Goal: Task Accomplishment & Management: Manage account settings

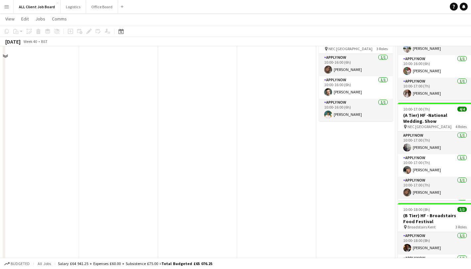
scroll to position [673, 0]
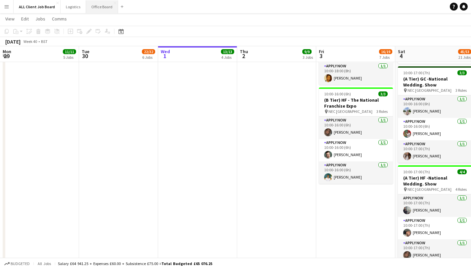
click at [96, 7] on button "Office Board Close" at bounding box center [102, 6] width 32 height 13
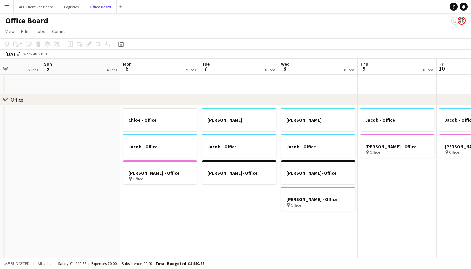
scroll to position [0, 166]
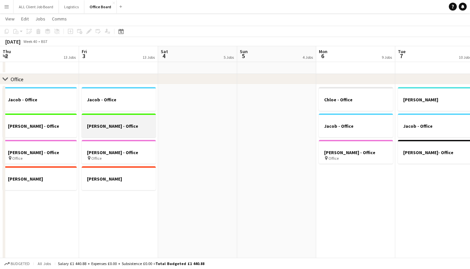
scroll to position [0, 245]
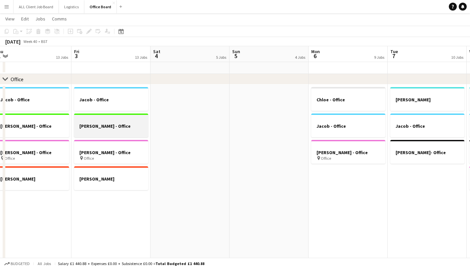
click at [128, 129] on h3 "[PERSON_NAME] - Office" at bounding box center [111, 126] width 74 height 6
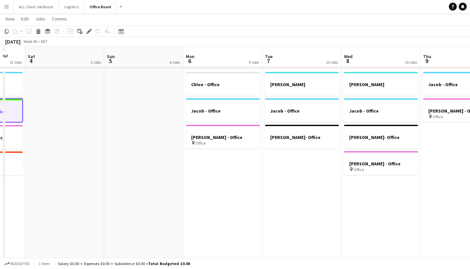
scroll to position [40, 0]
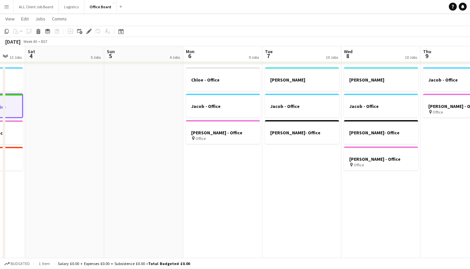
click at [278, 155] on app-date-cell "[PERSON_NAME] - Office [PERSON_NAME]- Office" at bounding box center [301, 190] width 79 height 251
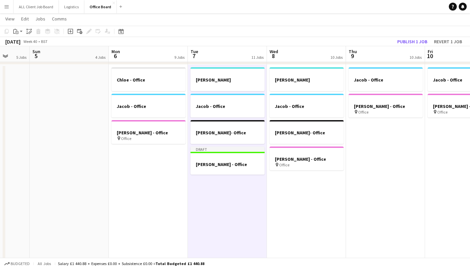
scroll to position [0, 213]
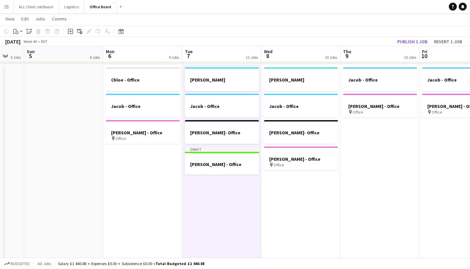
click at [292, 194] on app-date-cell "[PERSON_NAME] - Office [PERSON_NAME]- Office [PERSON_NAME] - Office pin Office" at bounding box center [300, 190] width 79 height 251
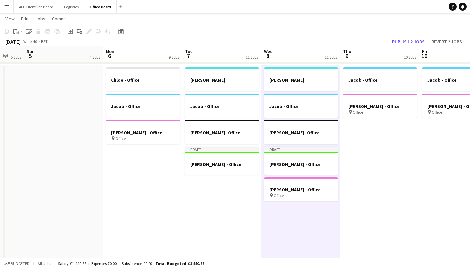
scroll to position [41, 0]
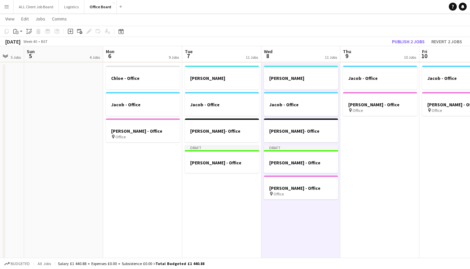
click at [368, 164] on app-date-cell "Jacob - Office [PERSON_NAME] - Office pin Office" at bounding box center [379, 188] width 79 height 251
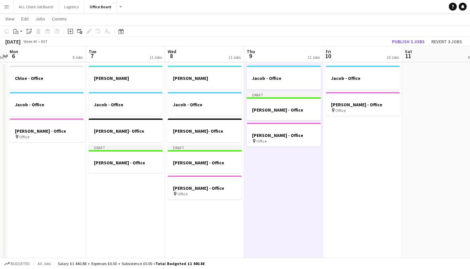
scroll to position [0, 234]
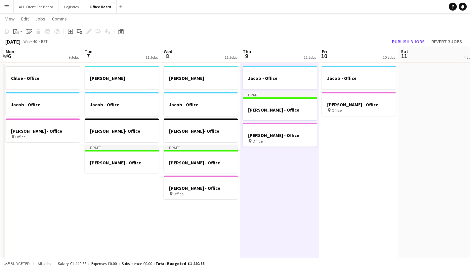
click at [352, 138] on app-date-cell "Jacob - Office [PERSON_NAME] - Office pin Office" at bounding box center [358, 188] width 79 height 251
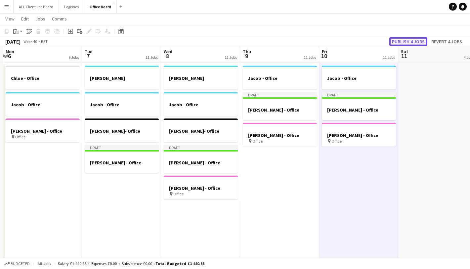
click at [413, 42] on button "Publish 4 jobs" at bounding box center [408, 41] width 38 height 9
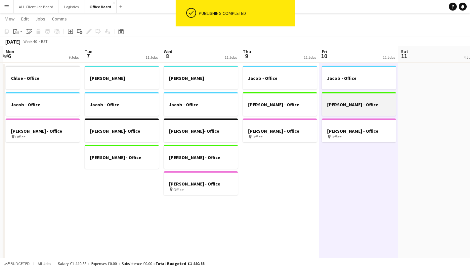
click at [357, 102] on h3 "[PERSON_NAME] - Office" at bounding box center [359, 105] width 74 height 6
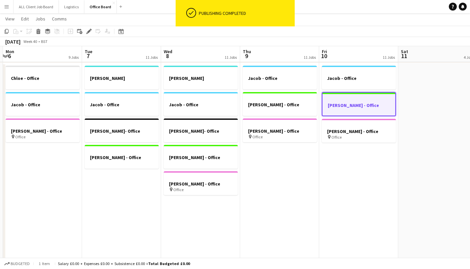
click at [360, 105] on h3 "[PERSON_NAME] - Office" at bounding box center [358, 105] width 73 height 6
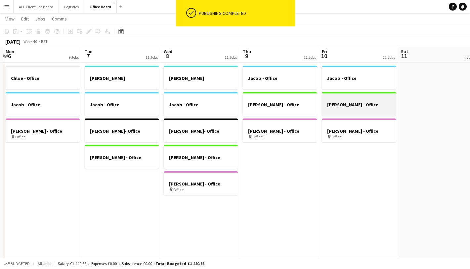
click at [360, 105] on h3 "[PERSON_NAME] - Office" at bounding box center [359, 105] width 74 height 6
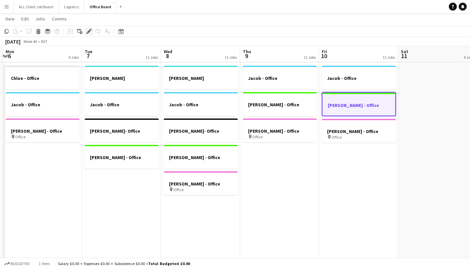
click at [90, 32] on icon "Edit" at bounding box center [88, 31] width 5 height 5
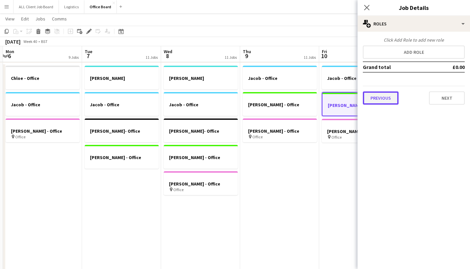
click at [381, 98] on button "Previous" at bounding box center [381, 98] width 36 height 13
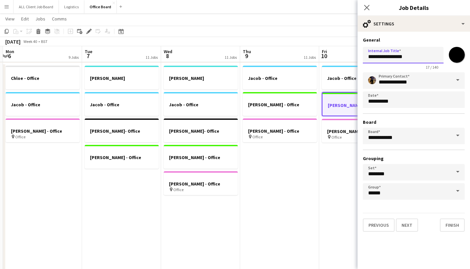
click at [404, 54] on input "**********" at bounding box center [403, 55] width 81 height 17
type input "**********"
click at [447, 226] on button "Finish" at bounding box center [452, 225] width 25 height 13
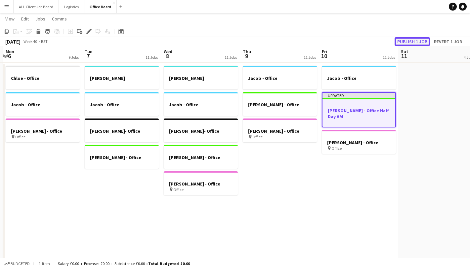
click at [416, 41] on button "Publish 1 job" at bounding box center [411, 41] width 35 height 9
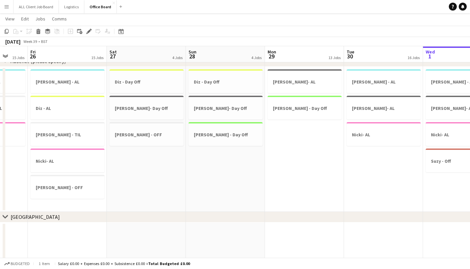
scroll to position [0, 216]
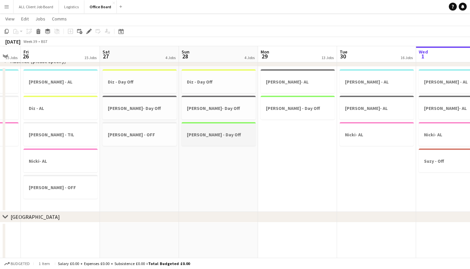
click at [218, 136] on h3 "[PERSON_NAME] - Day Off" at bounding box center [218, 135] width 74 height 6
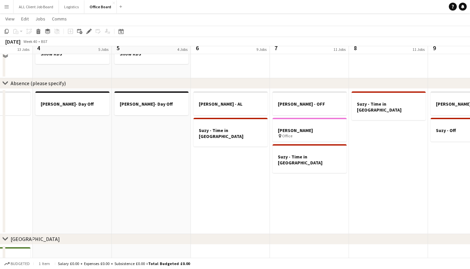
scroll to position [621, 0]
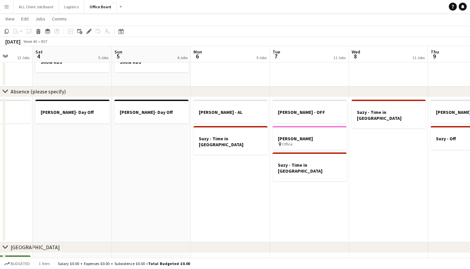
click at [163, 140] on app-date-cell "[PERSON_NAME]- Day Off" at bounding box center [151, 169] width 79 height 145
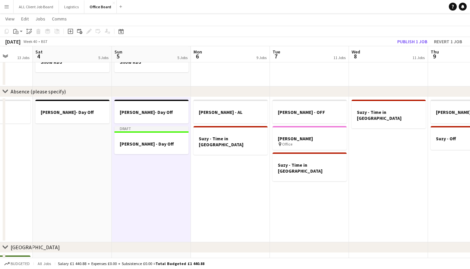
click at [223, 165] on app-date-cell "[PERSON_NAME] - AL Suzy - Time in [GEOGRAPHIC_DATA]" at bounding box center [230, 169] width 79 height 145
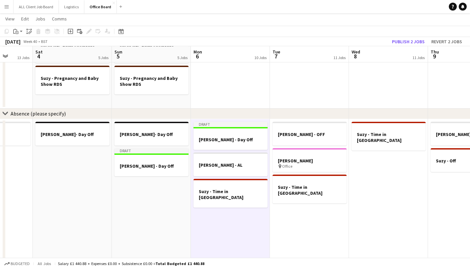
scroll to position [595, 0]
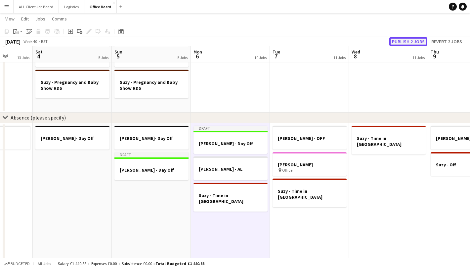
click at [411, 42] on button "Publish 2 jobs" at bounding box center [408, 41] width 38 height 9
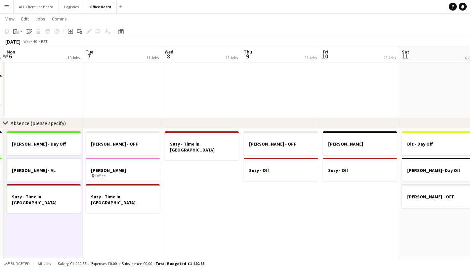
scroll to position [590, 0]
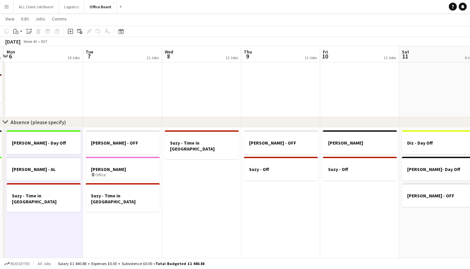
click at [357, 192] on app-date-cell "[PERSON_NAME]- [PERSON_NAME] - Off" at bounding box center [359, 200] width 79 height 145
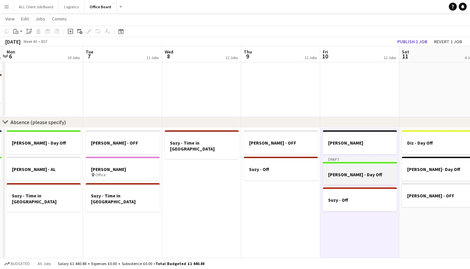
click at [353, 173] on h3 "[PERSON_NAME] - Day Off" at bounding box center [360, 175] width 74 height 6
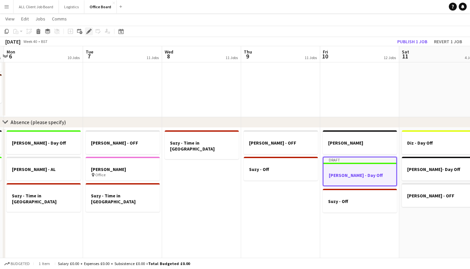
click at [89, 30] on icon at bounding box center [89, 32] width 4 height 4
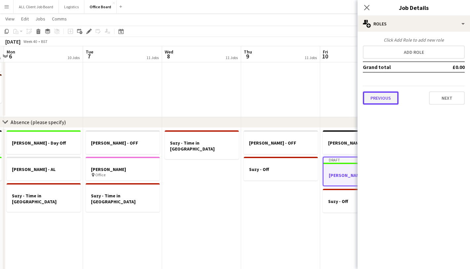
click at [377, 95] on button "Previous" at bounding box center [381, 98] width 36 height 13
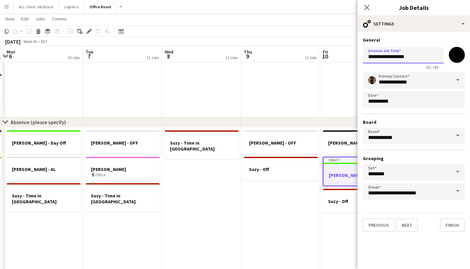
click at [388, 57] on input "**********" at bounding box center [403, 55] width 81 height 17
type input "**********"
click at [367, 7] on icon at bounding box center [366, 7] width 6 height 6
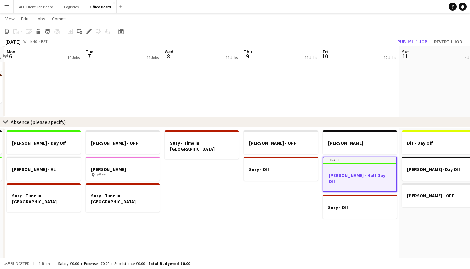
click at [375, 172] on div at bounding box center [359, 169] width 73 height 5
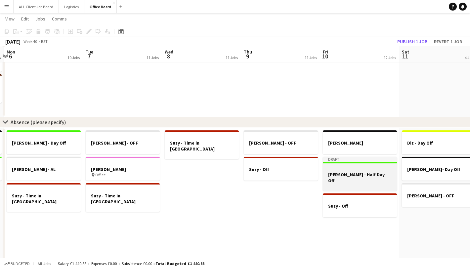
click at [348, 162] on div at bounding box center [360, 162] width 74 height 1
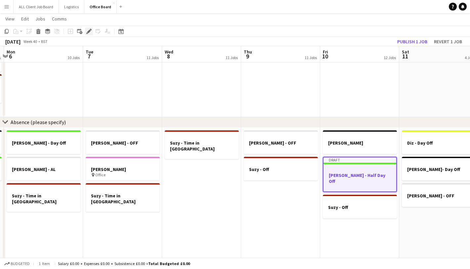
click at [88, 31] on icon at bounding box center [89, 32] width 4 height 4
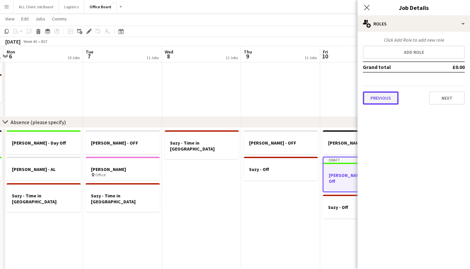
click at [384, 101] on button "Previous" at bounding box center [381, 98] width 36 height 13
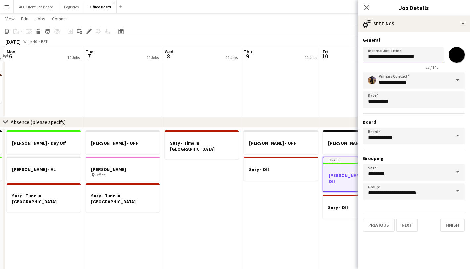
click at [418, 57] on input "**********" at bounding box center [403, 55] width 81 height 17
type input "**********"
click at [368, 5] on icon "Close pop-in" at bounding box center [366, 7] width 6 height 6
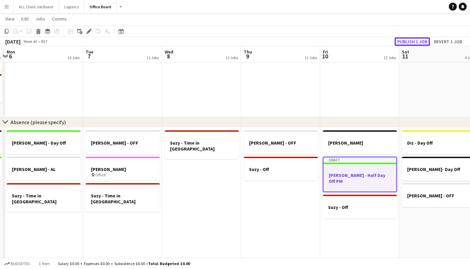
click at [422, 42] on button "Publish 1 job" at bounding box center [411, 41] width 35 height 9
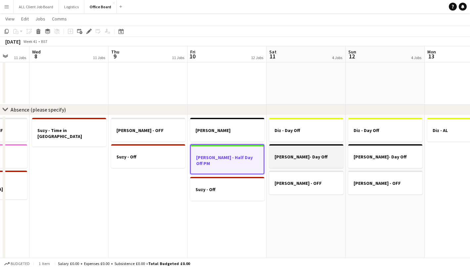
scroll to position [0, 202]
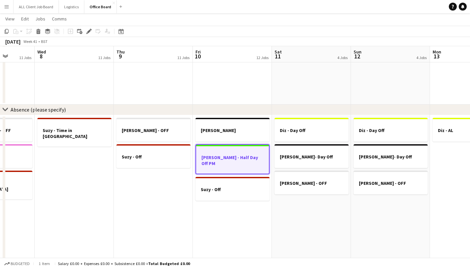
click at [306, 207] on app-date-cell "Diz - Day Off [PERSON_NAME]- Day Off [PERSON_NAME] - OFF" at bounding box center [311, 187] width 79 height 145
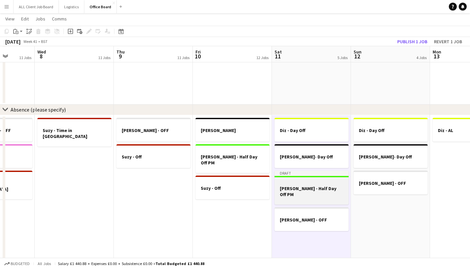
click at [335, 182] on div at bounding box center [311, 182] width 74 height 5
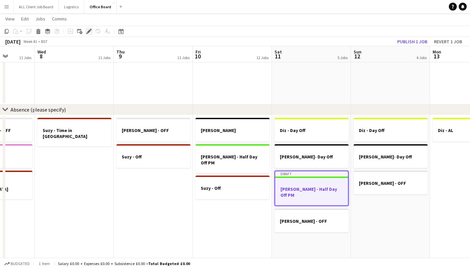
click at [87, 30] on icon "Edit" at bounding box center [88, 31] width 5 height 5
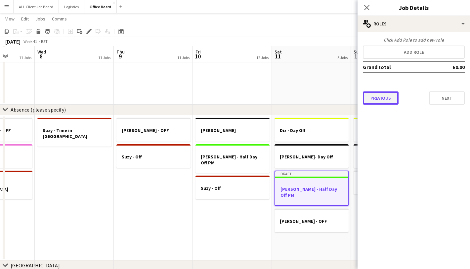
click at [389, 99] on button "Previous" at bounding box center [381, 98] width 36 height 13
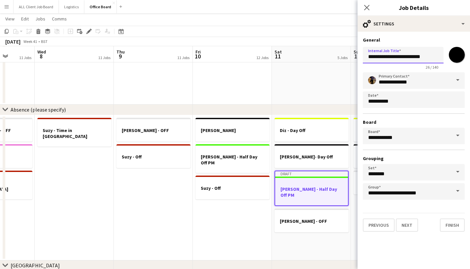
drag, startPoint x: 425, startPoint y: 58, endPoint x: 389, endPoint y: 58, distance: 35.7
click at [389, 58] on input "**********" at bounding box center [403, 55] width 81 height 17
type input "**********"
click at [446, 228] on button "Finish" at bounding box center [452, 225] width 25 height 13
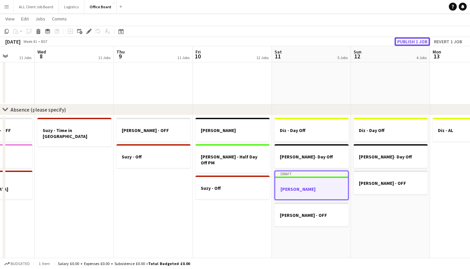
click at [411, 39] on button "Publish 1 job" at bounding box center [411, 41] width 35 height 9
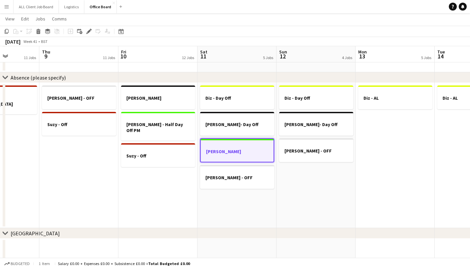
scroll to position [0, 197]
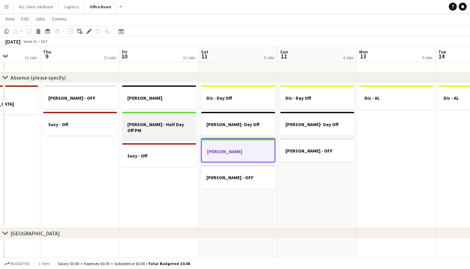
click at [158, 126] on h3 "[PERSON_NAME] - Half Day Off PM" at bounding box center [159, 128] width 74 height 12
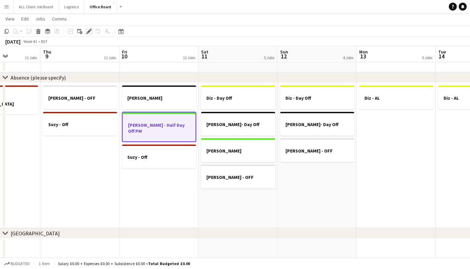
click at [88, 32] on icon at bounding box center [89, 32] width 4 height 4
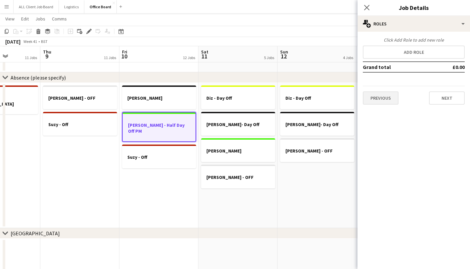
click at [381, 89] on div "Previous Next" at bounding box center [414, 95] width 102 height 19
click at [379, 98] on button "Previous" at bounding box center [381, 98] width 36 height 13
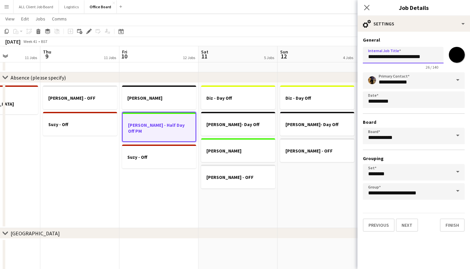
drag, startPoint x: 415, startPoint y: 56, endPoint x: 408, endPoint y: 57, distance: 7.3
click at [408, 57] on input "**********" at bounding box center [403, 55] width 81 height 17
type input "**********"
click at [452, 225] on button "Finish" at bounding box center [452, 225] width 25 height 13
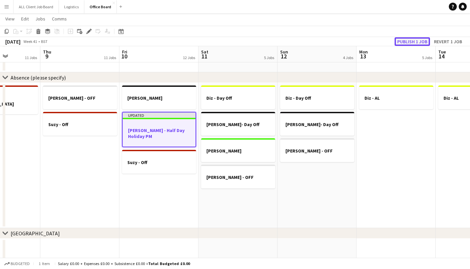
click at [406, 41] on button "Publish 1 job" at bounding box center [411, 41] width 35 height 9
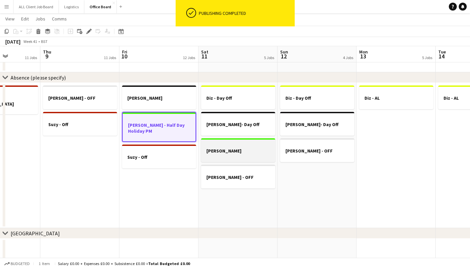
click at [242, 150] on h3 "[PERSON_NAME]" at bounding box center [238, 151] width 74 height 6
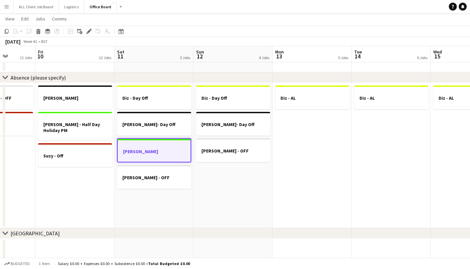
scroll to position [0, 221]
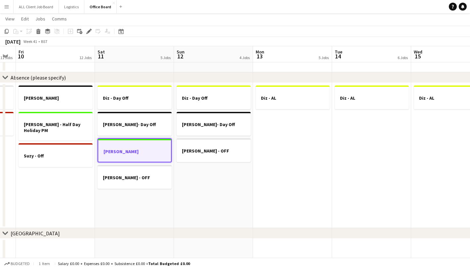
click at [361, 142] on app-date-cell "Diz - AL" at bounding box center [371, 155] width 79 height 145
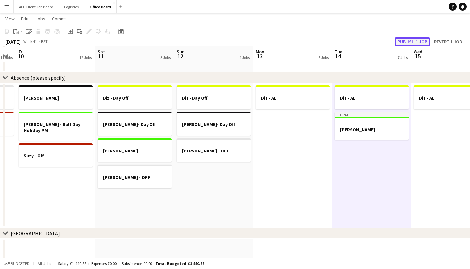
click at [407, 40] on button "Publish 1 job" at bounding box center [411, 41] width 35 height 9
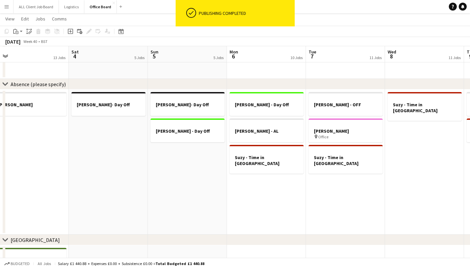
scroll to position [0, 155]
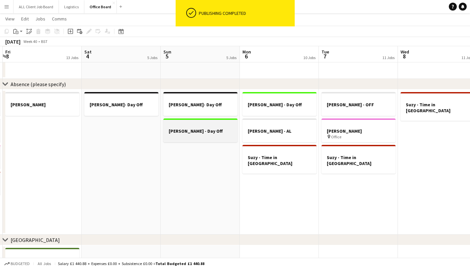
click at [196, 134] on div at bounding box center [200, 136] width 74 height 5
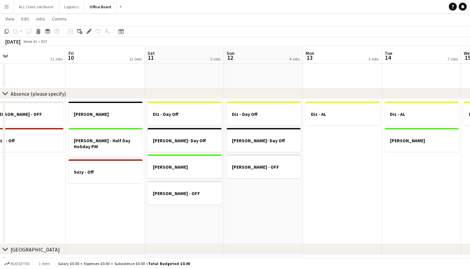
scroll to position [923, 0]
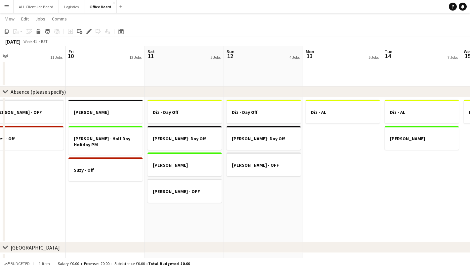
click at [268, 201] on app-date-cell "Diz - Day Off [PERSON_NAME]- Day Off [PERSON_NAME] - OFF" at bounding box center [263, 169] width 79 height 145
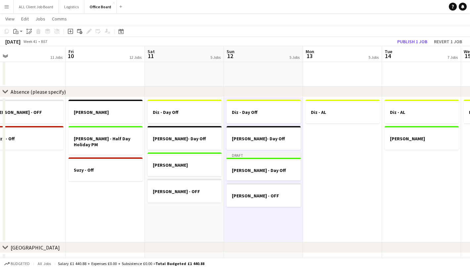
click at [332, 161] on app-date-cell "Diz - AL" at bounding box center [342, 169] width 79 height 145
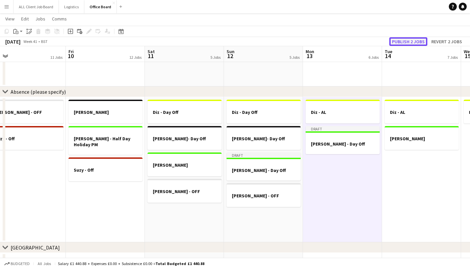
click at [410, 42] on button "Publish 2 jobs" at bounding box center [408, 41] width 38 height 9
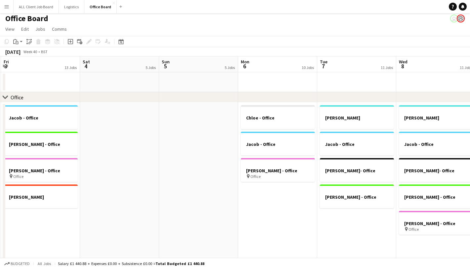
scroll to position [3, 0]
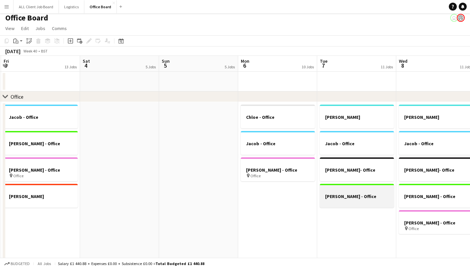
click at [347, 192] on div at bounding box center [357, 190] width 74 height 5
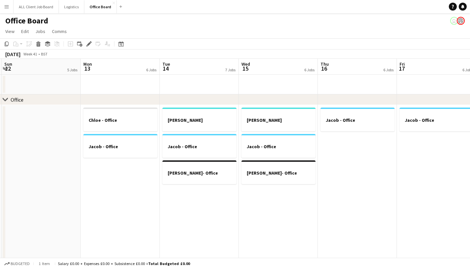
scroll to position [1, 0]
click at [264, 187] on app-date-cell "[PERSON_NAME] - Office [PERSON_NAME]- Office" at bounding box center [278, 229] width 79 height 251
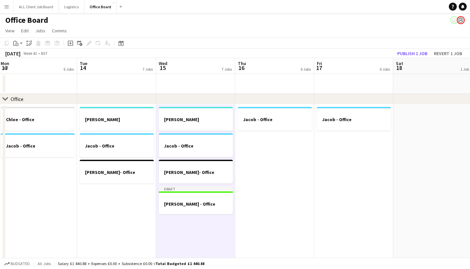
scroll to position [0, 264]
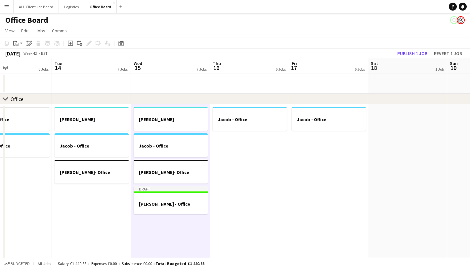
click at [240, 181] on app-date-cell "Jacob - Office" at bounding box center [249, 229] width 79 height 251
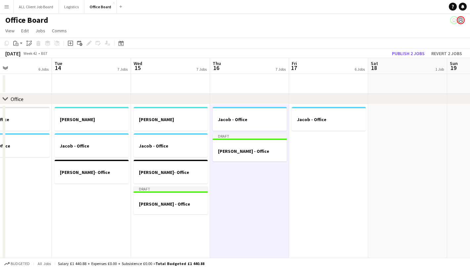
click at [322, 169] on app-date-cell "Jacob - Office" at bounding box center [328, 229] width 79 height 251
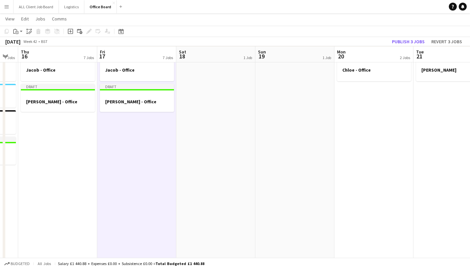
scroll to position [52, 0]
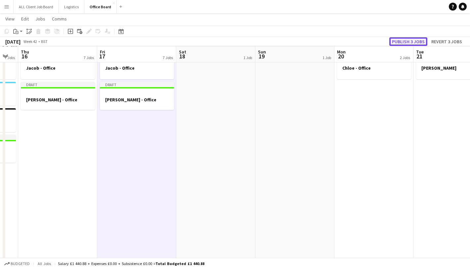
click at [413, 42] on button "Publish 3 jobs" at bounding box center [408, 41] width 38 height 9
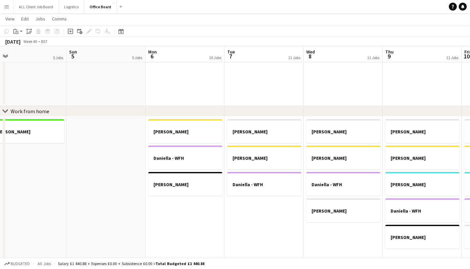
scroll to position [0, 140]
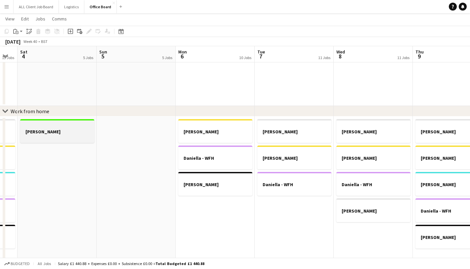
click at [64, 130] on h3 "[PERSON_NAME]" at bounding box center [57, 132] width 74 height 6
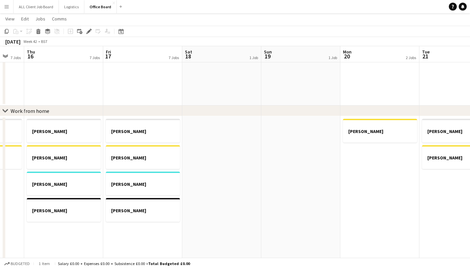
scroll to position [0, 214]
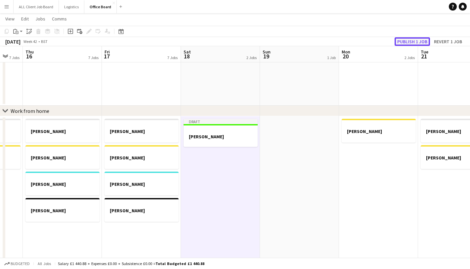
click at [414, 42] on button "Publish 1 job" at bounding box center [411, 41] width 35 height 9
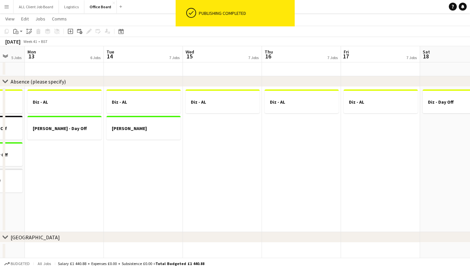
scroll to position [0, 209]
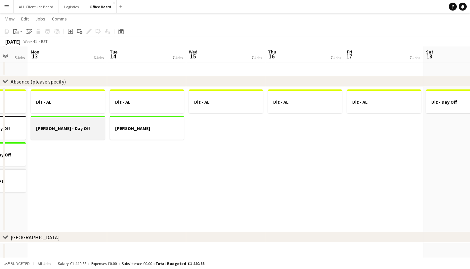
click at [78, 133] on div at bounding box center [68, 134] width 74 height 5
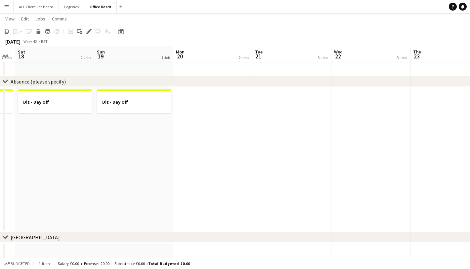
scroll to position [0, 222]
click at [145, 134] on app-date-cell "Diz - Day Off" at bounding box center [133, 159] width 79 height 145
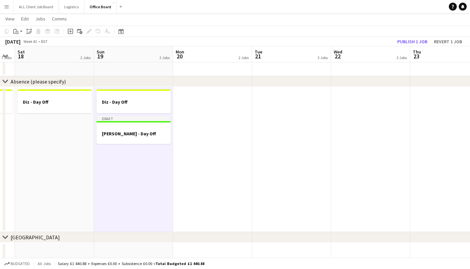
click at [208, 132] on app-date-cell at bounding box center [212, 159] width 79 height 145
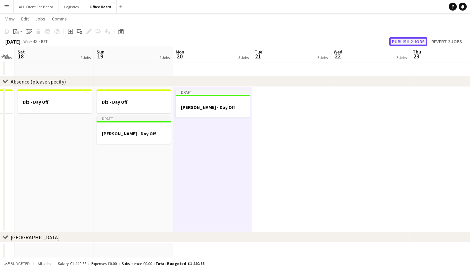
click at [408, 41] on button "Publish 2 jobs" at bounding box center [408, 41] width 38 height 9
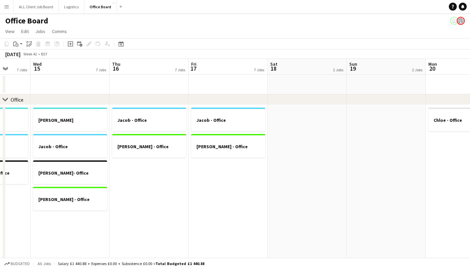
scroll to position [0, 207]
click at [224, 147] on h3 "[PERSON_NAME] - Office" at bounding box center [227, 147] width 74 height 6
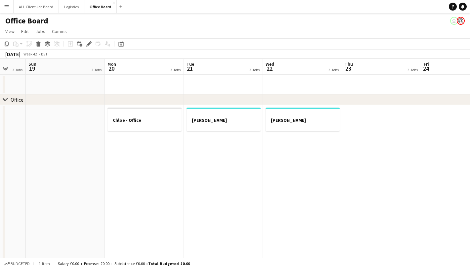
scroll to position [1, 0]
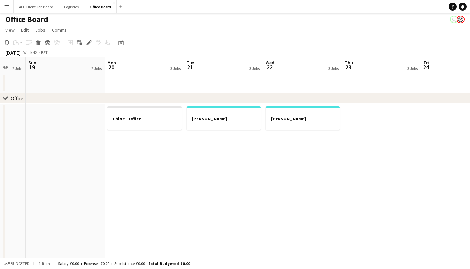
click at [146, 157] on app-date-cell "Chloe - Office" at bounding box center [144, 229] width 79 height 251
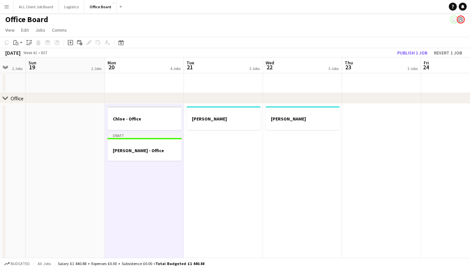
click at [223, 155] on app-date-cell "[PERSON_NAME]" at bounding box center [223, 229] width 79 height 251
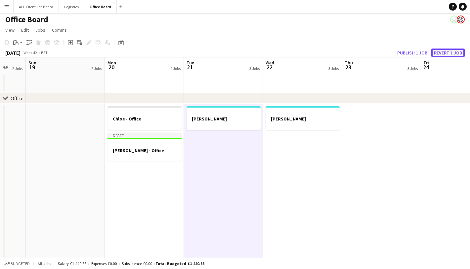
click at [440, 56] on button "Revert 1 job" at bounding box center [447, 53] width 33 height 9
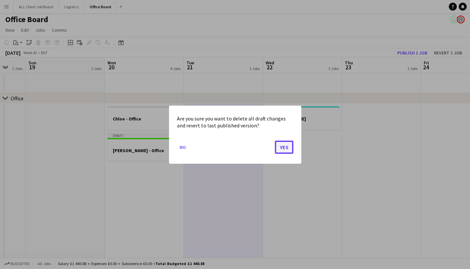
click at [285, 145] on button "Yes" at bounding box center [284, 146] width 19 height 13
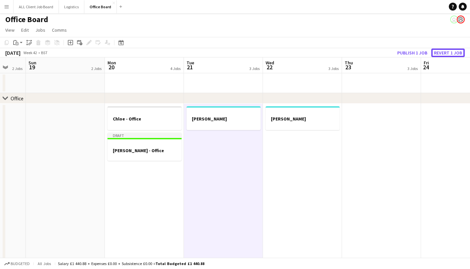
scroll to position [1, 0]
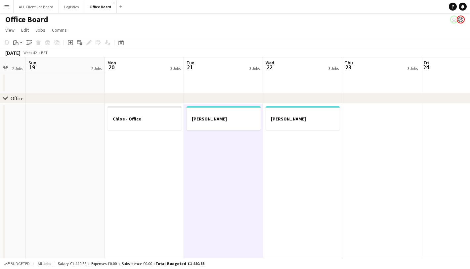
click at [237, 139] on app-date-cell "[PERSON_NAME]" at bounding box center [223, 229] width 79 height 251
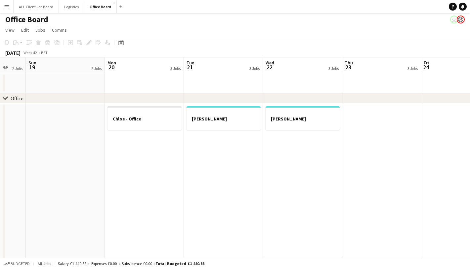
click at [237, 139] on app-date-cell "[PERSON_NAME]" at bounding box center [223, 229] width 79 height 251
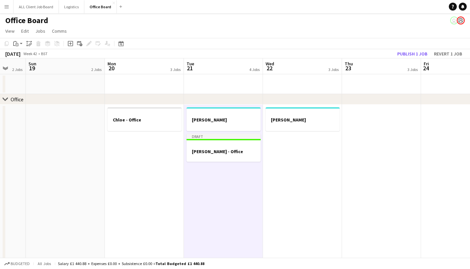
scroll to position [0, 0]
click at [300, 159] on app-date-cell "[PERSON_NAME]" at bounding box center [302, 230] width 79 height 251
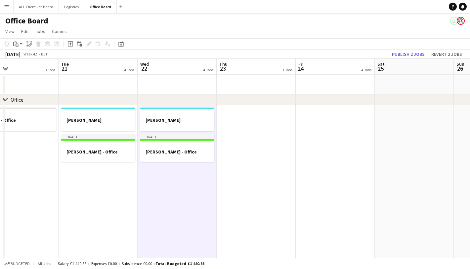
scroll to position [0, 212]
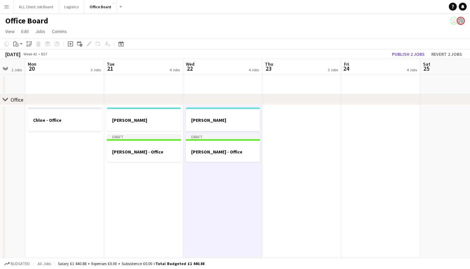
click at [306, 149] on app-date-cell at bounding box center [301, 230] width 79 height 251
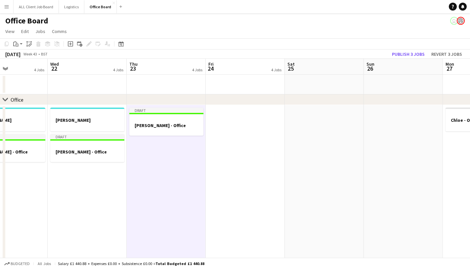
scroll to position [0, 233]
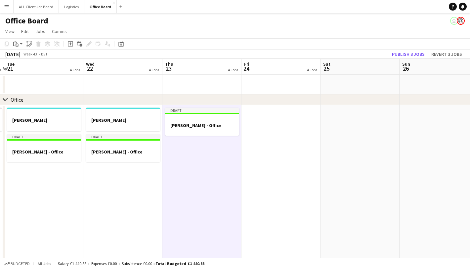
click at [267, 135] on app-date-cell at bounding box center [280, 230] width 79 height 251
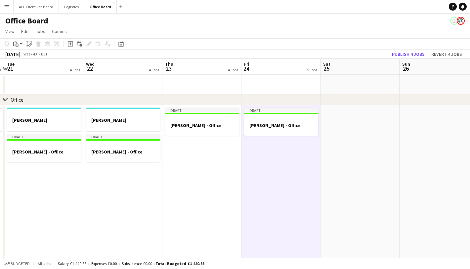
scroll to position [0, 234]
click at [403, 54] on button "Publish 4 jobs" at bounding box center [408, 54] width 38 height 9
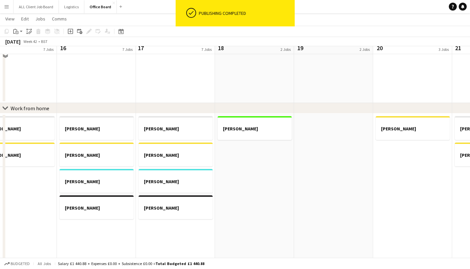
scroll to position [344, 0]
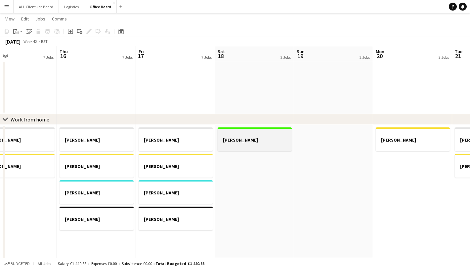
click at [261, 137] on h3 "[PERSON_NAME]" at bounding box center [254, 140] width 74 height 6
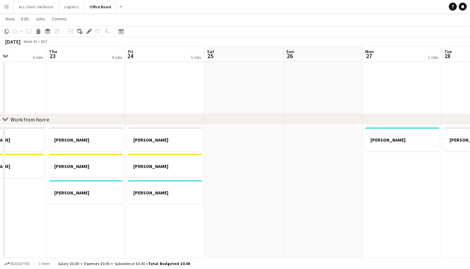
scroll to position [0, 211]
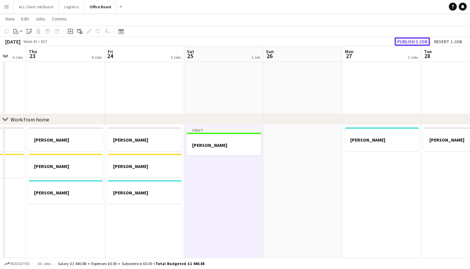
click at [406, 39] on button "Publish 1 job" at bounding box center [411, 41] width 35 height 9
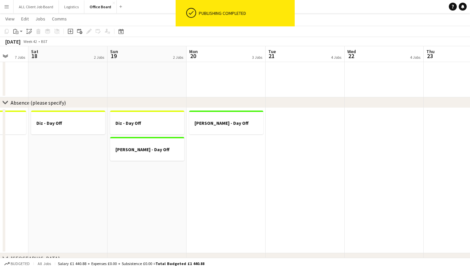
scroll to position [0, 209]
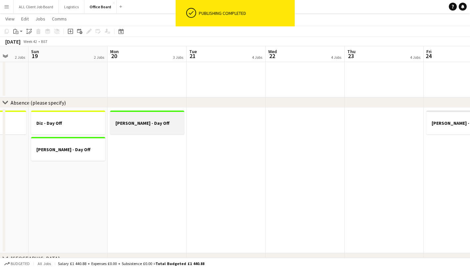
click at [153, 127] on div at bounding box center [147, 128] width 74 height 5
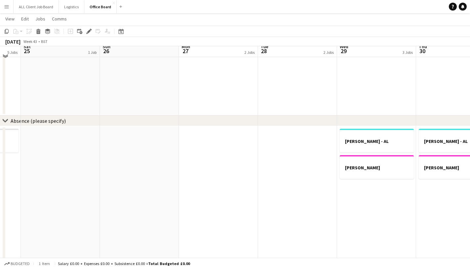
scroll to position [902, 0]
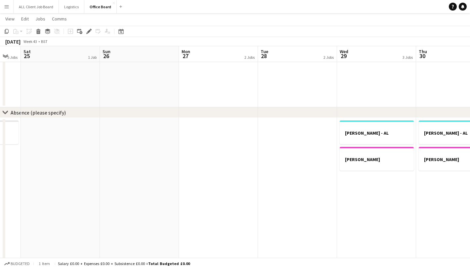
click at [149, 134] on app-date-cell at bounding box center [139, 190] width 79 height 145
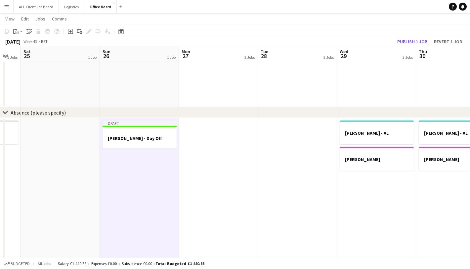
click at [202, 134] on app-date-cell at bounding box center [218, 190] width 79 height 145
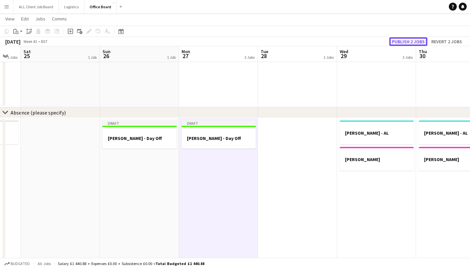
click at [406, 41] on button "Publish 2 jobs" at bounding box center [408, 41] width 38 height 9
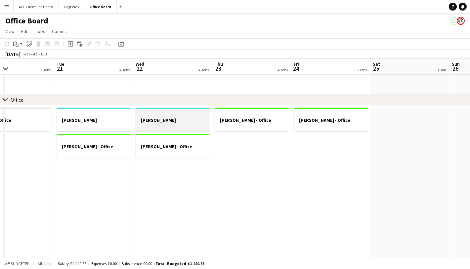
scroll to position [0, 135]
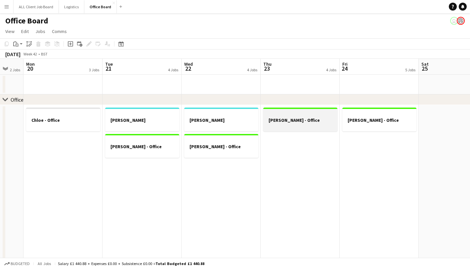
click at [287, 121] on h3 "[PERSON_NAME] - Office" at bounding box center [300, 120] width 74 height 6
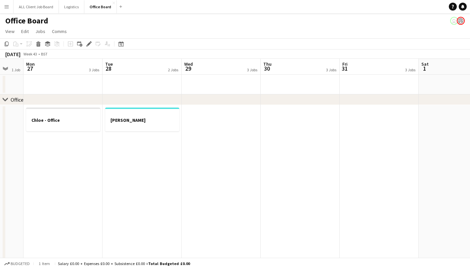
click at [118, 150] on app-date-cell "[PERSON_NAME]" at bounding box center [141, 230] width 79 height 251
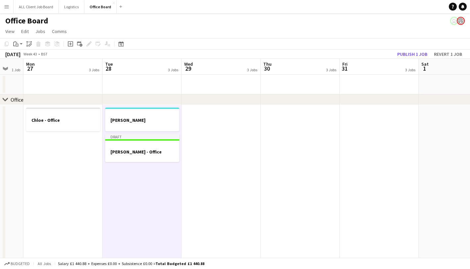
click at [206, 140] on app-date-cell at bounding box center [220, 230] width 79 height 251
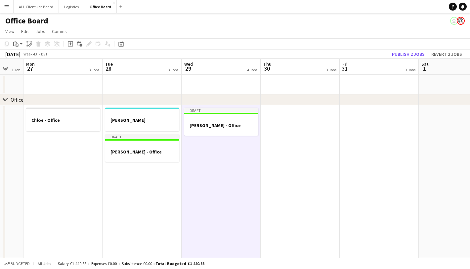
click at [284, 126] on app-date-cell at bounding box center [299, 230] width 79 height 251
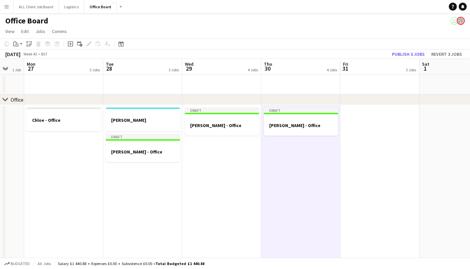
click at [361, 131] on app-date-cell at bounding box center [379, 230] width 79 height 251
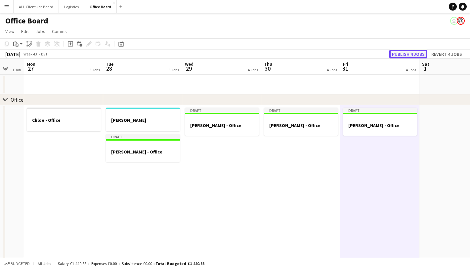
click at [409, 55] on button "Publish 4 jobs" at bounding box center [408, 54] width 38 height 9
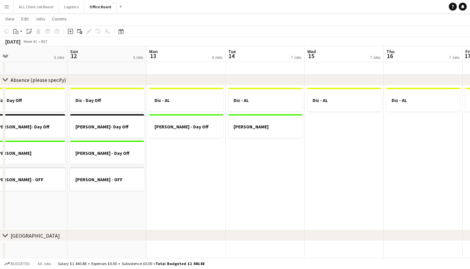
scroll to position [0, 199]
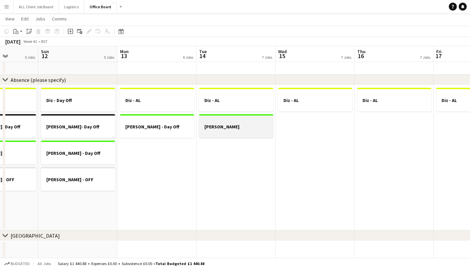
click at [218, 130] on div at bounding box center [236, 132] width 74 height 5
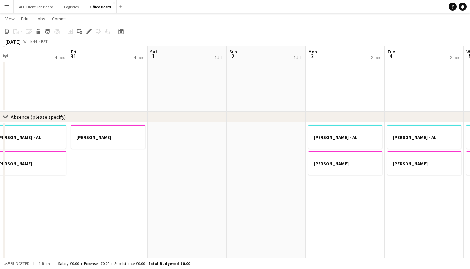
scroll to position [900, 0]
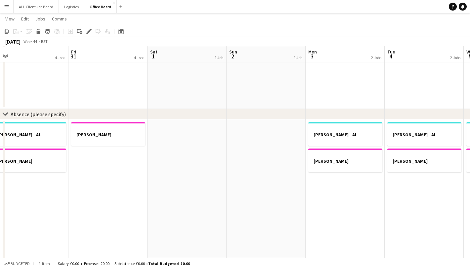
click at [176, 139] on app-date-cell at bounding box center [186, 192] width 79 height 145
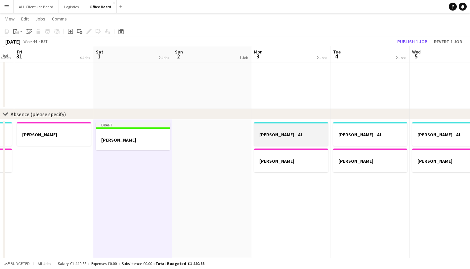
scroll to position [0, 243]
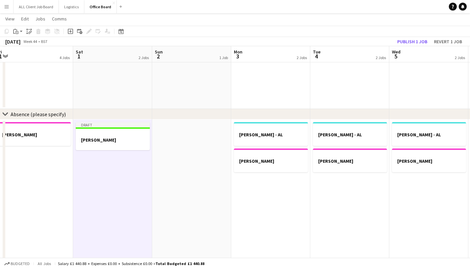
click at [346, 187] on app-date-cell "[PERSON_NAME] - AL [PERSON_NAME] - AL" at bounding box center [349, 192] width 79 height 145
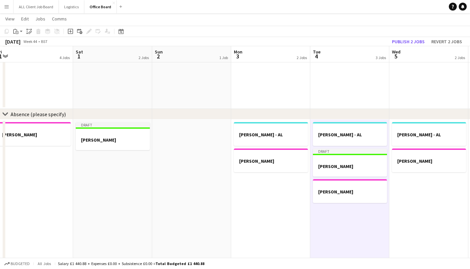
click at [413, 188] on app-date-cell "[PERSON_NAME] - AL [PERSON_NAME] - AL" at bounding box center [428, 192] width 79 height 145
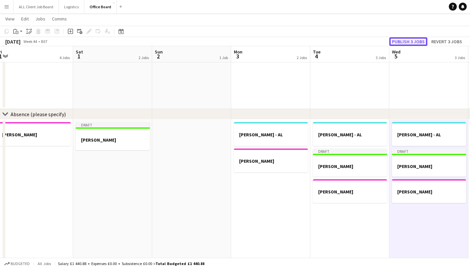
click at [398, 40] on button "Publish 3 jobs" at bounding box center [408, 41] width 38 height 9
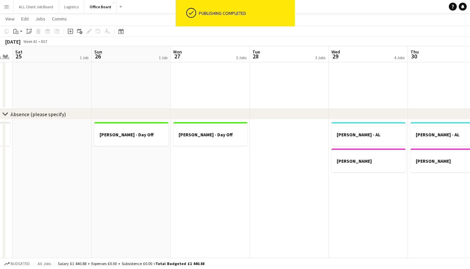
scroll to position [0, 181]
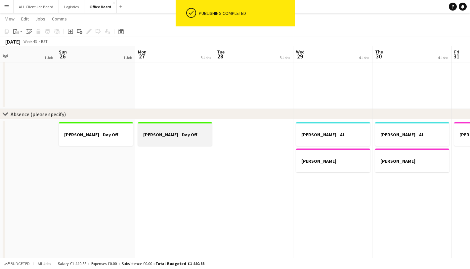
click at [191, 141] on div at bounding box center [175, 140] width 74 height 5
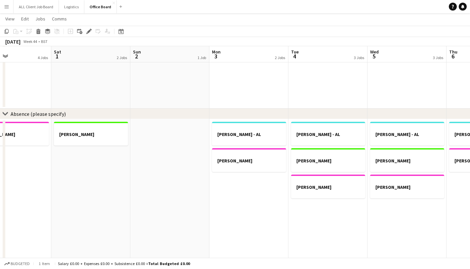
scroll to position [0, 224]
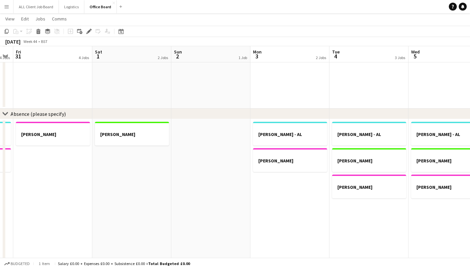
click at [202, 141] on app-date-cell at bounding box center [210, 191] width 79 height 145
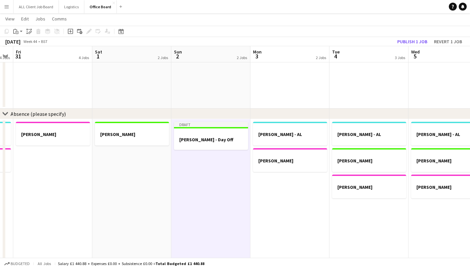
click at [285, 177] on app-date-cell "[PERSON_NAME] - AL [PERSON_NAME] - AL" at bounding box center [289, 191] width 79 height 145
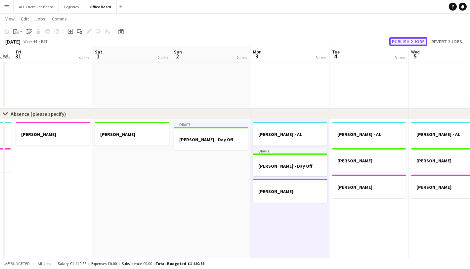
click at [411, 42] on button "Publish 2 jobs" at bounding box center [408, 41] width 38 height 9
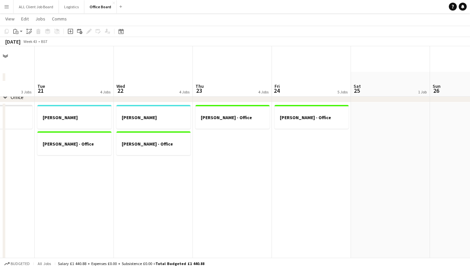
scroll to position [0, 0]
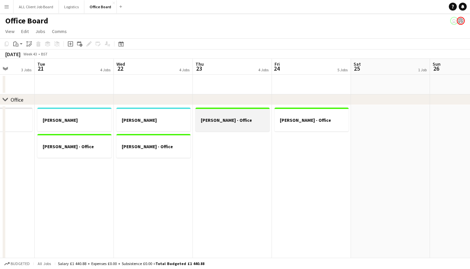
click at [265, 122] on h3 "[PERSON_NAME] - Office" at bounding box center [232, 120] width 74 height 6
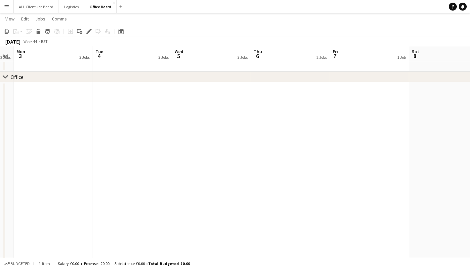
scroll to position [23, 0]
click at [283, 109] on app-date-cell at bounding box center [290, 207] width 79 height 251
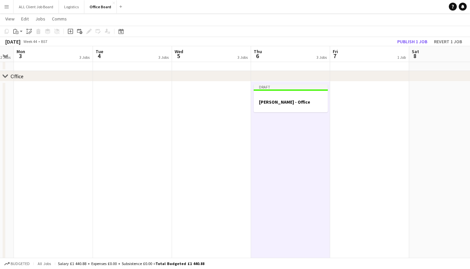
click at [358, 109] on app-date-cell at bounding box center [369, 207] width 79 height 251
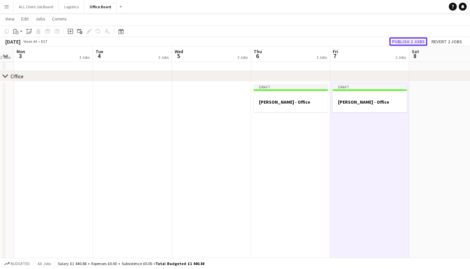
click at [397, 39] on button "Publish 2 jobs" at bounding box center [408, 41] width 38 height 9
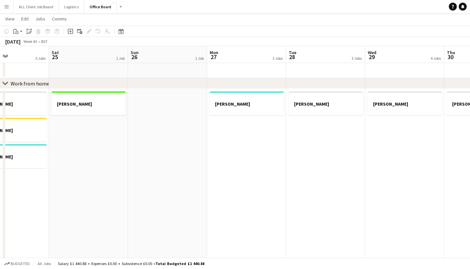
scroll to position [381, 0]
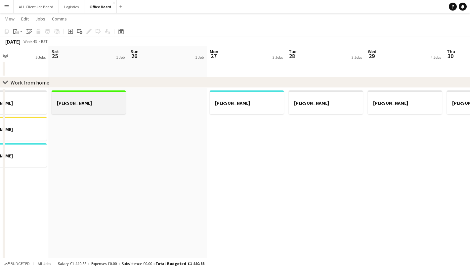
click at [98, 106] on div at bounding box center [89, 108] width 74 height 5
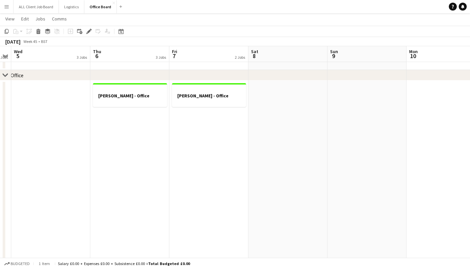
scroll to position [0, 0]
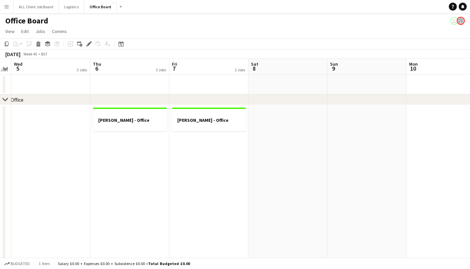
click at [282, 156] on app-date-cell at bounding box center [287, 230] width 79 height 251
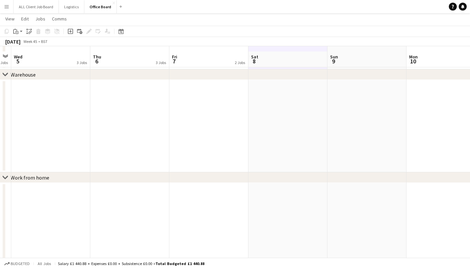
scroll to position [292, 0]
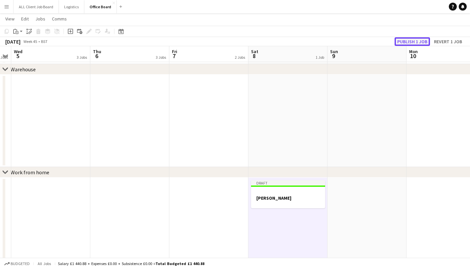
click at [408, 38] on button "Publish 1 job" at bounding box center [411, 41] width 35 height 9
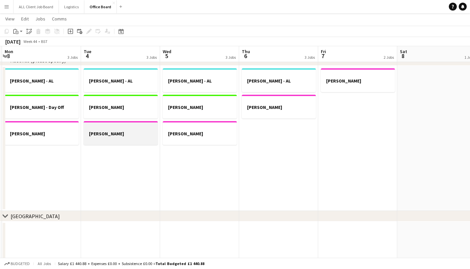
scroll to position [0, 150]
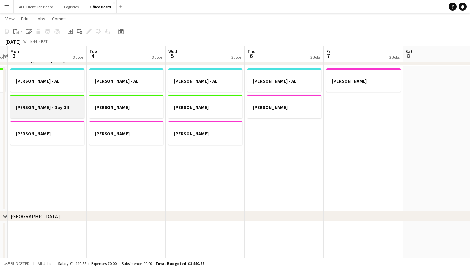
click at [65, 109] on h3 "[PERSON_NAME] - Day Off" at bounding box center [47, 107] width 74 height 6
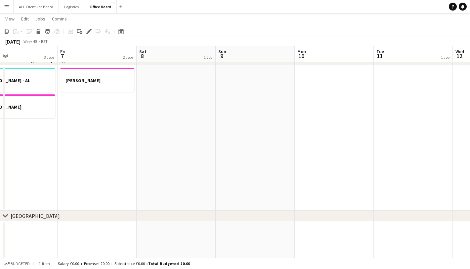
scroll to position [0, 198]
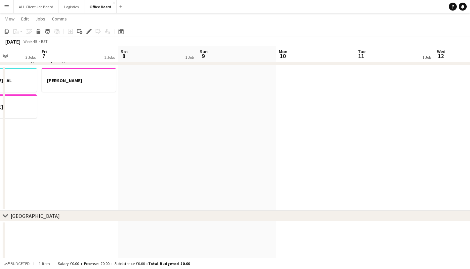
click at [230, 111] on app-date-cell at bounding box center [236, 137] width 79 height 145
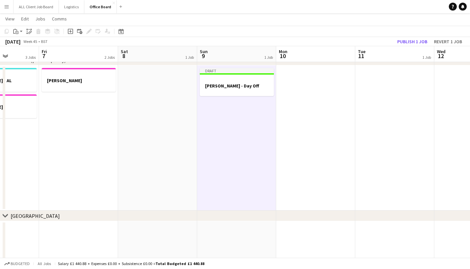
click at [320, 99] on app-date-cell at bounding box center [315, 137] width 79 height 145
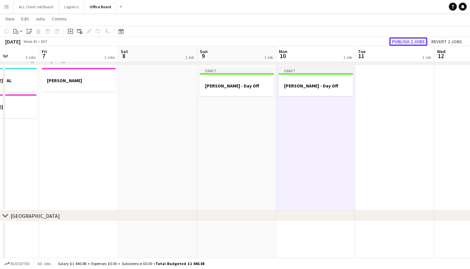
click at [415, 39] on button "Publish 2 jobs" at bounding box center [408, 41] width 38 height 9
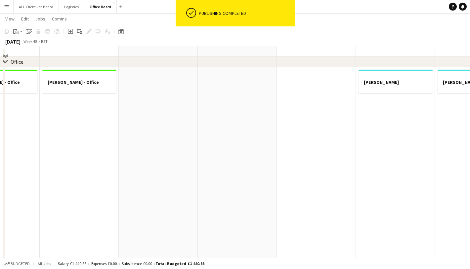
scroll to position [0, 0]
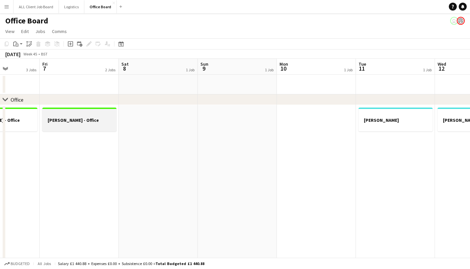
click at [68, 120] on h3 "[PERSON_NAME] - Office" at bounding box center [79, 120] width 74 height 6
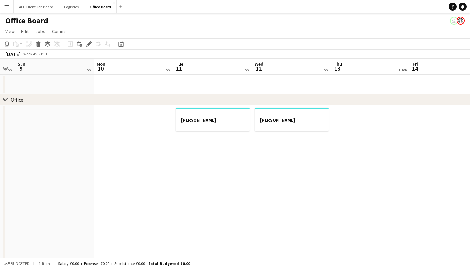
scroll to position [0, 234]
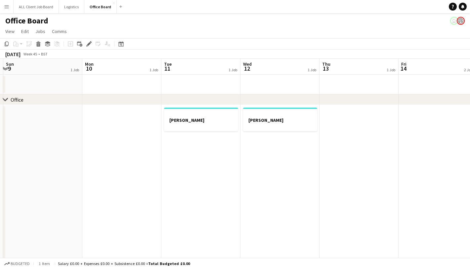
click at [202, 155] on app-date-cell "[PERSON_NAME]" at bounding box center [200, 230] width 79 height 251
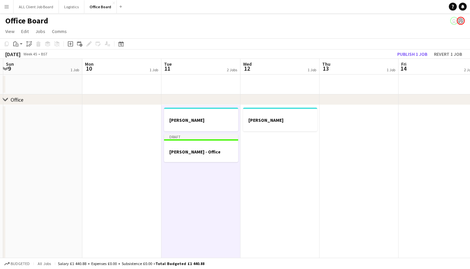
click at [290, 153] on app-date-cell "[PERSON_NAME]" at bounding box center [279, 230] width 79 height 251
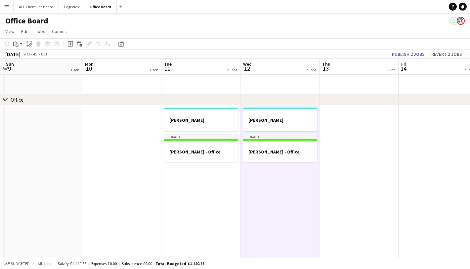
click at [358, 149] on app-date-cell at bounding box center [358, 230] width 79 height 251
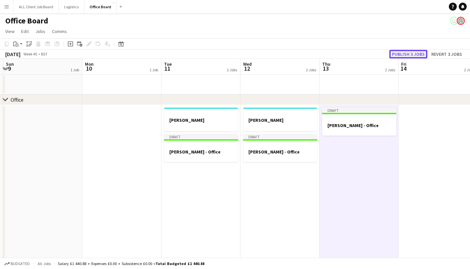
click at [411, 54] on button "Publish 3 jobs" at bounding box center [408, 54] width 38 height 9
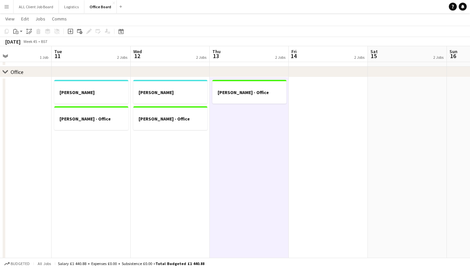
scroll to position [0, 267]
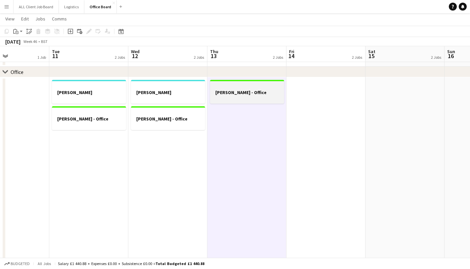
click at [253, 91] on h3 "[PERSON_NAME] - Office" at bounding box center [247, 93] width 74 height 6
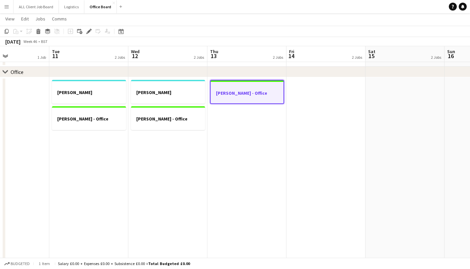
click at [318, 90] on app-date-cell at bounding box center [325, 202] width 79 height 251
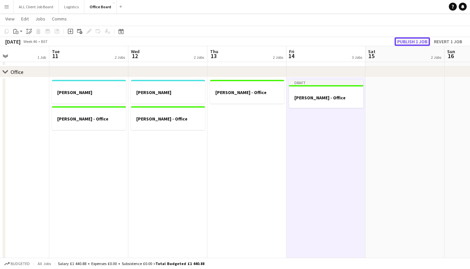
click at [399, 41] on button "Publish 1 job" at bounding box center [411, 41] width 35 height 9
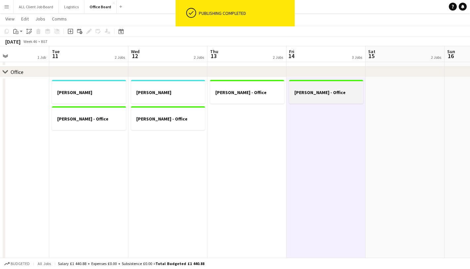
click at [318, 93] on h3 "[PERSON_NAME] - Office" at bounding box center [326, 93] width 74 height 6
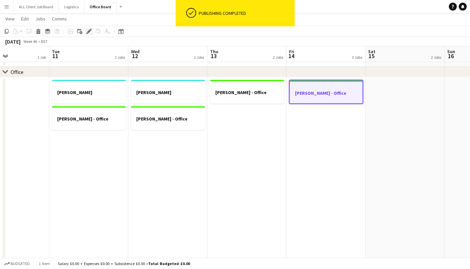
click at [87, 31] on icon "Edit" at bounding box center [88, 31] width 5 height 5
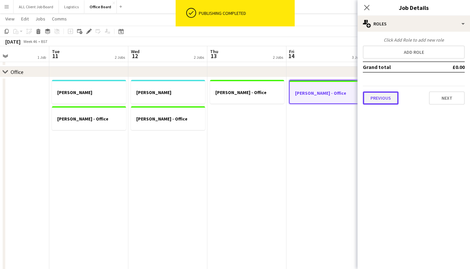
click at [393, 99] on button "Previous" at bounding box center [381, 98] width 36 height 13
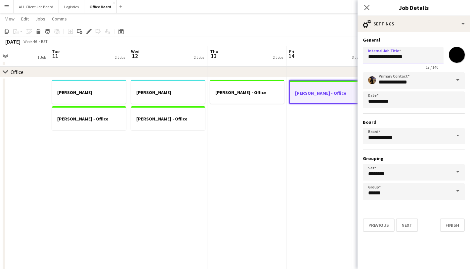
click at [404, 56] on input "**********" at bounding box center [403, 55] width 81 height 17
type input "**********"
click at [445, 225] on button "Finish" at bounding box center [452, 225] width 25 height 13
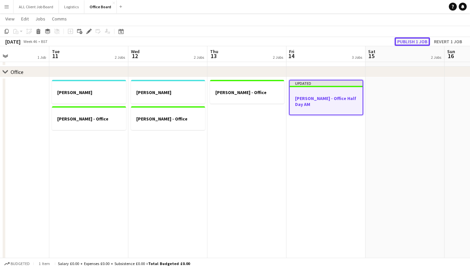
click at [400, 41] on button "Publish 1 job" at bounding box center [411, 41] width 35 height 9
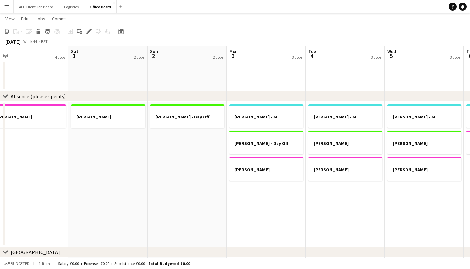
scroll to position [0, 253]
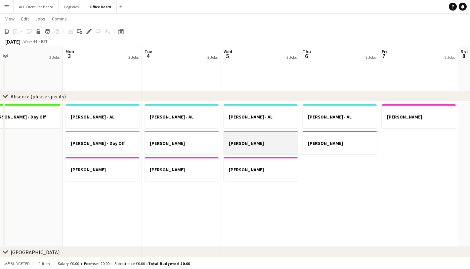
click at [243, 140] on div at bounding box center [260, 137] width 74 height 5
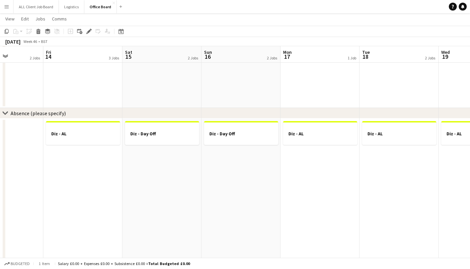
scroll to position [901, 0]
click at [77, 156] on app-date-cell "Diz - AL" at bounding box center [82, 190] width 79 height 145
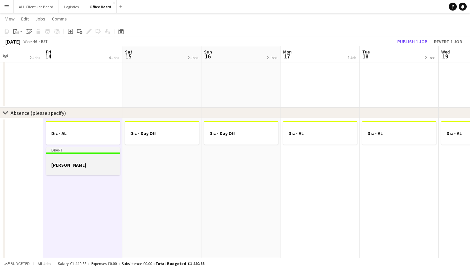
click at [74, 165] on h3 "[PERSON_NAME]" at bounding box center [83, 165] width 74 height 6
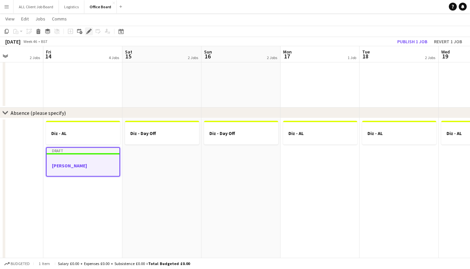
click at [90, 32] on icon "Edit" at bounding box center [88, 31] width 5 height 5
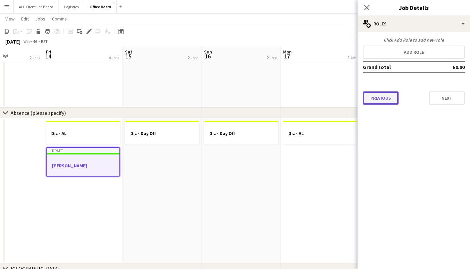
click at [389, 97] on button "Previous" at bounding box center [381, 98] width 36 height 13
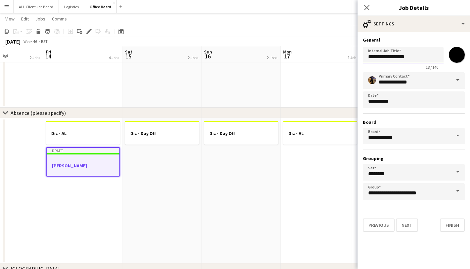
click at [407, 58] on input "**********" at bounding box center [403, 55] width 81 height 17
type input "**********"
click at [449, 224] on button "Finish" at bounding box center [452, 225] width 25 height 13
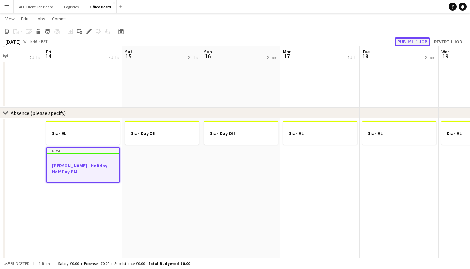
click at [412, 43] on button "Publish 1 job" at bounding box center [411, 41] width 35 height 9
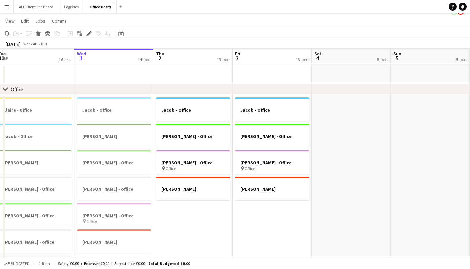
scroll to position [11, 0]
click at [10, 7] on button "Menu" at bounding box center [6, 6] width 13 height 13
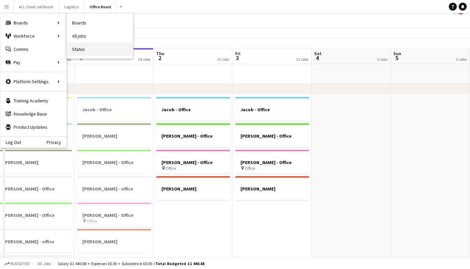
click at [80, 49] on link "Status" at bounding box center [100, 49] width 66 height 13
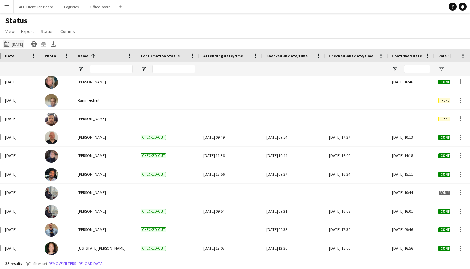
click at [24, 44] on button "[DATE] to [DATE] [DATE]" at bounding box center [14, 44] width 22 height 8
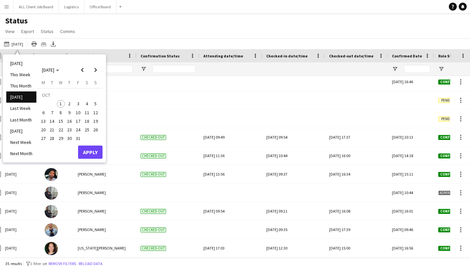
click at [60, 103] on span "1" at bounding box center [61, 104] width 8 height 8
click at [88, 155] on button "Apply" at bounding box center [90, 152] width 24 height 13
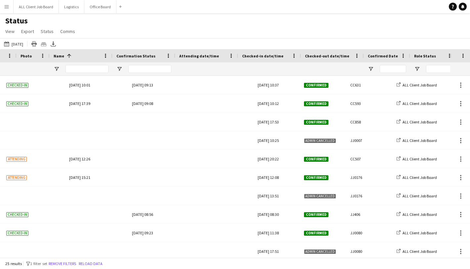
scroll to position [0, 143]
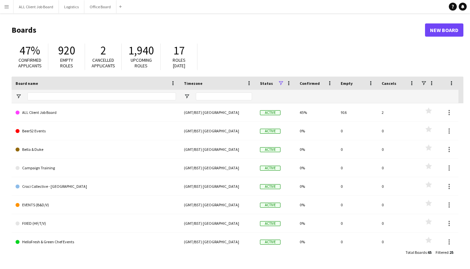
click at [7, 7] on app-icon "Menu" at bounding box center [6, 6] width 5 height 5
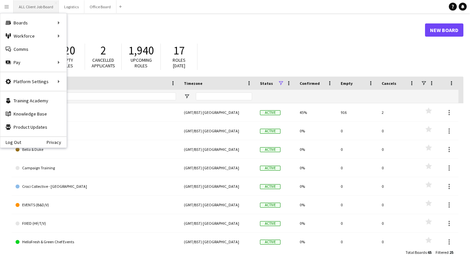
click at [44, 7] on button "ALL Client Job Board Close" at bounding box center [36, 6] width 45 height 13
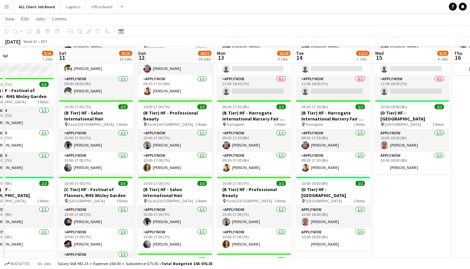
scroll to position [356, 0]
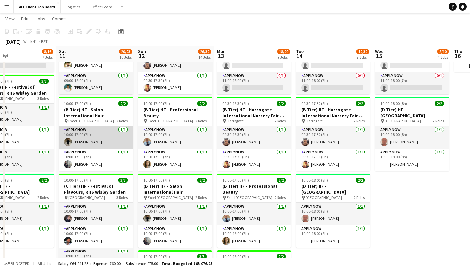
click at [100, 137] on app-card-role "APPLY NOW 1/1 10:00-17:00 (7h) Adam Connor" at bounding box center [96, 137] width 74 height 22
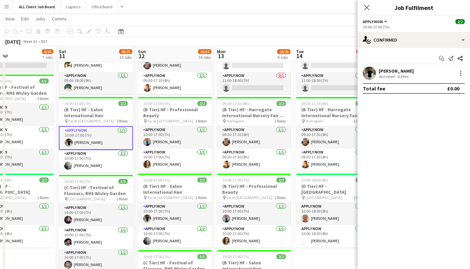
click at [391, 72] on div "[PERSON_NAME]" at bounding box center [395, 71] width 35 height 6
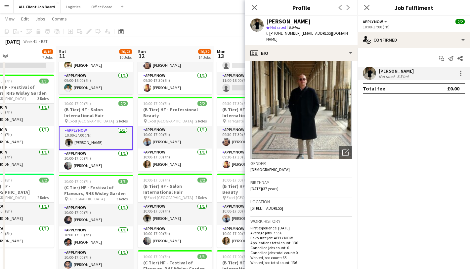
scroll to position [0, 0]
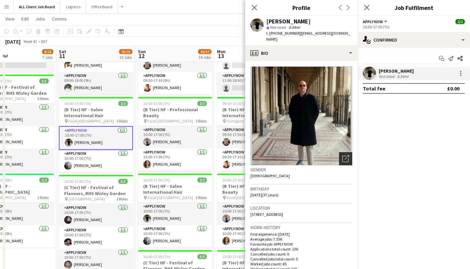
click at [342, 155] on icon "Open photos pop-in" at bounding box center [345, 158] width 7 height 7
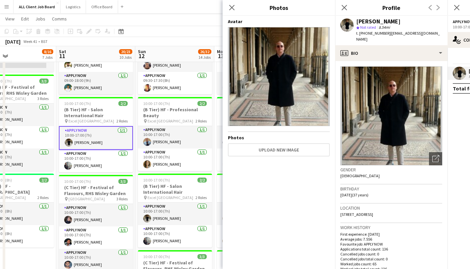
click at [270, 67] on img at bounding box center [279, 76] width 102 height 99
click at [233, 5] on icon "Close pop-in" at bounding box center [231, 7] width 6 height 6
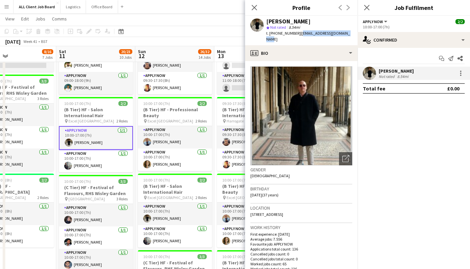
drag, startPoint x: 298, startPoint y: 34, endPoint x: 348, endPoint y: 34, distance: 50.2
click at [348, 34] on span "| adamconnormusic@gmail.com" at bounding box center [308, 36] width 84 height 11
copy span "adamconnormusic@gmail.com"
drag, startPoint x: 269, startPoint y: 33, endPoint x: 295, endPoint y: 34, distance: 25.5
click at [295, 34] on span "t. +447887920051" at bounding box center [283, 33] width 34 height 5
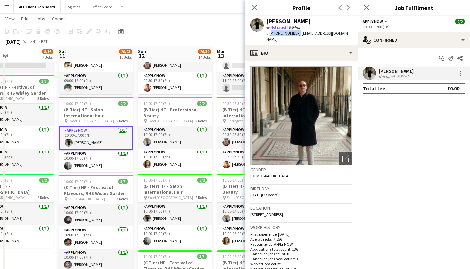
copy span "+447887920051"
click at [255, 7] on icon at bounding box center [254, 7] width 6 height 6
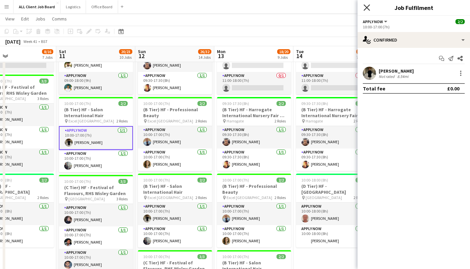
click at [369, 10] on icon "Close pop-in" at bounding box center [366, 7] width 6 height 6
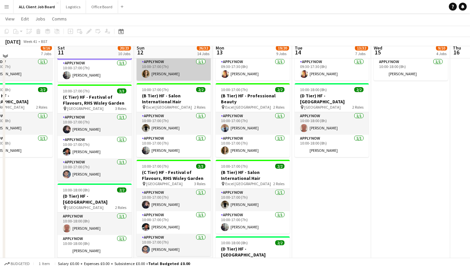
scroll to position [447, 0]
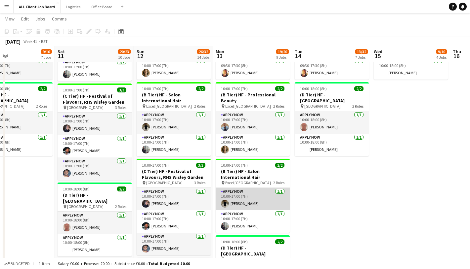
click at [260, 203] on app-card-role "APPLY NOW 1/1 10:00-17:00 (7h) Adam Connor" at bounding box center [253, 199] width 74 height 22
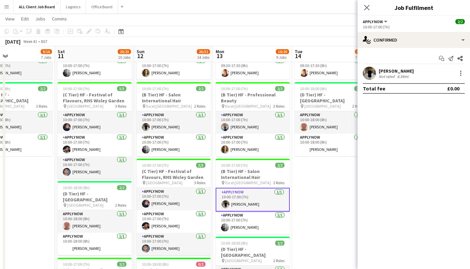
click at [381, 72] on div "[PERSON_NAME]" at bounding box center [395, 71] width 35 height 6
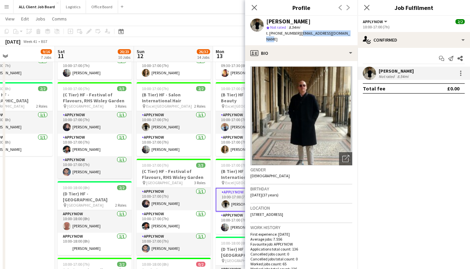
drag, startPoint x: 297, startPoint y: 34, endPoint x: 347, endPoint y: 37, distance: 49.7
click at [347, 37] on div "Adam Connor star Not rated 8.54mi t. +447887920051 | adamconnormusic@gmail.com" at bounding box center [301, 30] width 112 height 29
copy span "adamconnormusic@gmail.com"
drag, startPoint x: 270, startPoint y: 34, endPoint x: 295, endPoint y: 35, distance: 25.1
click at [295, 35] on span "t. +447887920051" at bounding box center [283, 33] width 34 height 5
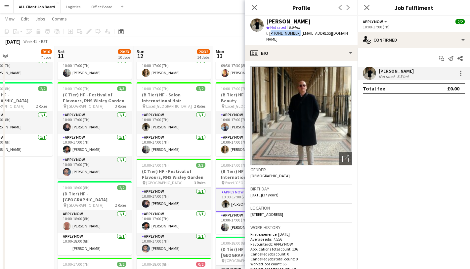
copy span "+447887920051"
click at [231, 226] on app-card-role "APPLY NOW 1/1 10:00-17:00 (7h) Thomas Lea" at bounding box center [253, 223] width 74 height 22
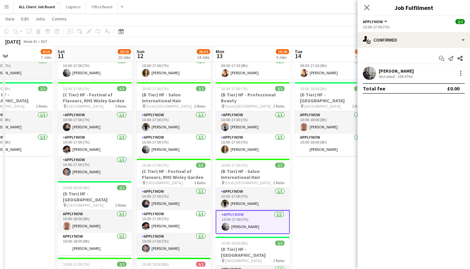
click at [376, 69] on div "Thomas Lea Not rated 109.97mi" at bounding box center [413, 73] width 112 height 13
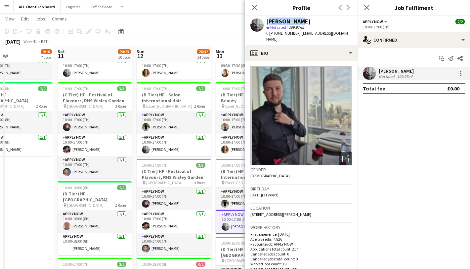
drag, startPoint x: 266, startPoint y: 21, endPoint x: 304, endPoint y: 20, distance: 38.0
click at [304, 20] on div "[PERSON_NAME]" at bounding box center [309, 22] width 86 height 6
copy div "[PERSON_NAME]"
drag, startPoint x: 297, startPoint y: 33, endPoint x: 333, endPoint y: 33, distance: 35.0
click at [333, 33] on div "Thomas Lea star Not rated 109.97mi t. +447572035968 | tlea1121@gmail.com" at bounding box center [301, 30] width 112 height 29
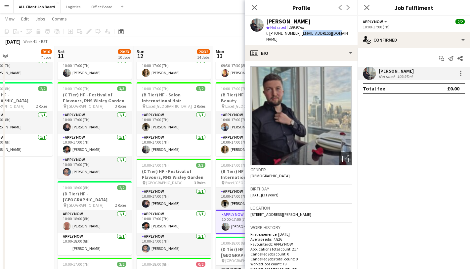
copy span "tlea1121@gmail.com"
drag, startPoint x: 269, startPoint y: 33, endPoint x: 290, endPoint y: 34, distance: 20.8
click at [290, 34] on span "t. +447572035968" at bounding box center [283, 33] width 34 height 5
drag, startPoint x: 269, startPoint y: 34, endPoint x: 295, endPoint y: 34, distance: 25.1
click at [295, 34] on span "t. +447572035968" at bounding box center [283, 33] width 34 height 5
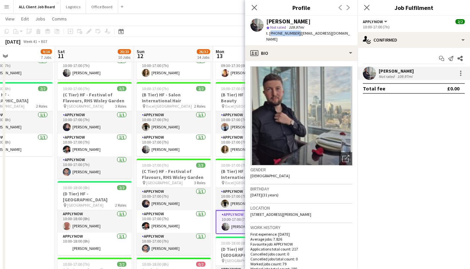
copy span "+447572035968"
click at [257, 7] on app-icon "Close pop-in" at bounding box center [255, 8] width 10 height 10
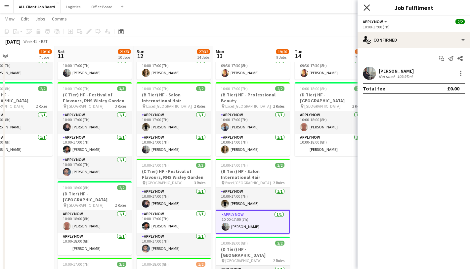
click at [364, 7] on icon "Close pop-in" at bounding box center [366, 7] width 6 height 6
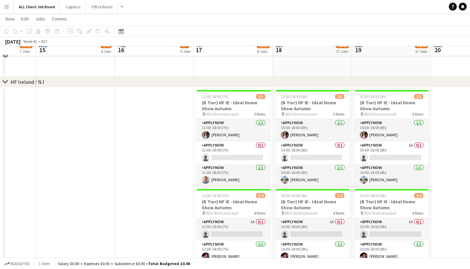
scroll to position [1477, 0]
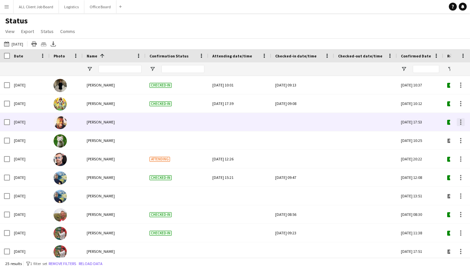
click at [462, 122] on div at bounding box center [460, 122] width 8 height 8
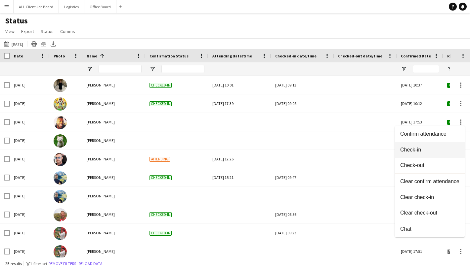
click at [420, 151] on span "Check-in" at bounding box center [429, 150] width 59 height 6
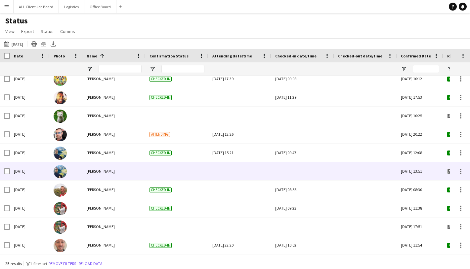
scroll to position [21, 0]
